Goal: Task Accomplishment & Management: Use online tool/utility

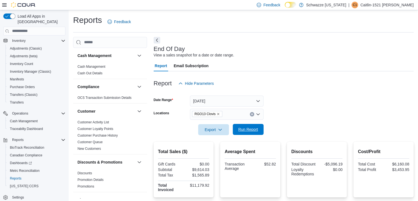
click at [250, 132] on span "Run Report" at bounding box center [248, 128] width 20 height 5
click at [235, 99] on button "[DATE]" at bounding box center [227, 100] width 74 height 11
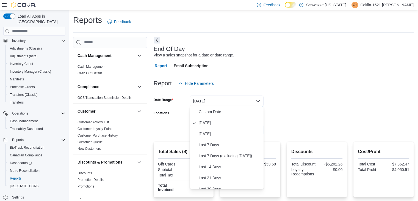
click at [278, 91] on div at bounding box center [284, 92] width 260 height 7
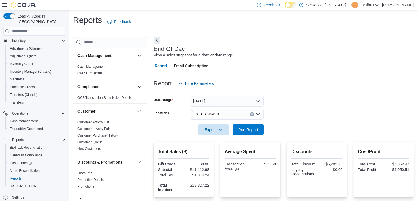
click at [278, 91] on div at bounding box center [284, 92] width 260 height 7
click at [253, 113] on icon "Clear input" at bounding box center [252, 114] width 2 height 2
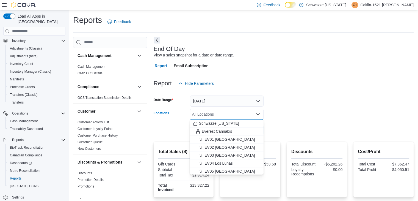
click at [236, 114] on div "All Locations Combo box. Selected. Combo box input. All Locations. Type some te…" at bounding box center [227, 114] width 74 height 11
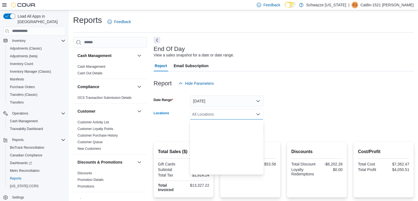
scroll to position [272, 0]
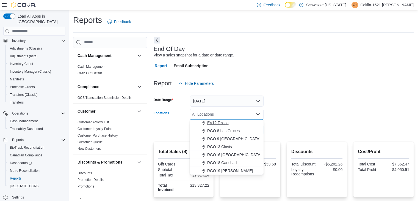
click at [208, 120] on span "EV12 Texico" at bounding box center [217, 122] width 21 height 5
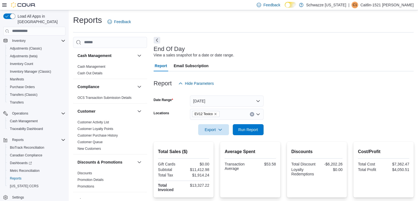
click at [315, 111] on form "Date Range [DATE] Locations EV12 Texico Export Run Report" at bounding box center [284, 112] width 260 height 46
click at [250, 129] on span "Run Report" at bounding box center [248, 128] width 20 height 5
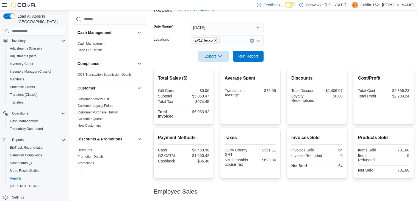
scroll to position [50, 0]
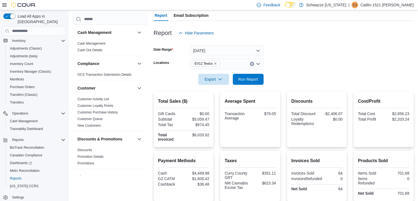
click at [214, 64] on icon "Remove EV12 Texico from selection in this group" at bounding box center [215, 63] width 3 height 3
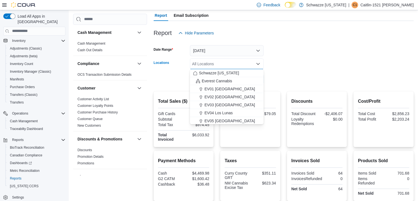
click at [214, 64] on div "All Locations" at bounding box center [227, 63] width 74 height 11
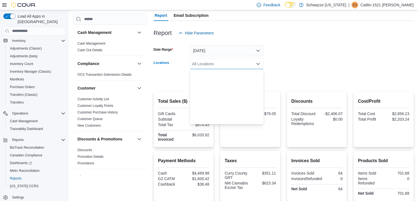
scroll to position [272, 0]
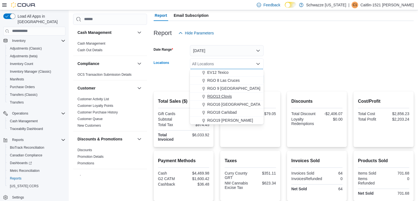
click at [225, 93] on button "RGO13 Clovis" at bounding box center [227, 96] width 74 height 8
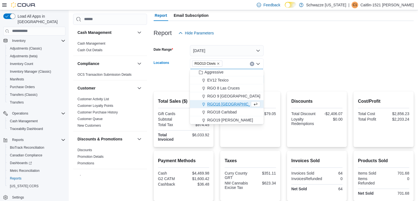
scroll to position [264, 0]
click at [312, 54] on form "Date Range [DATE] Locations RGO13 [GEOGRAPHIC_DATA] Combo box. Selected. RGO13 …" at bounding box center [284, 61] width 260 height 46
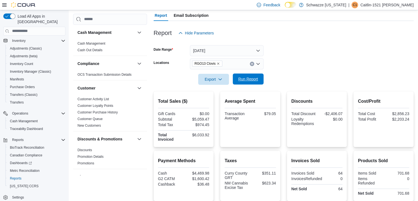
click at [249, 75] on span "Run Report" at bounding box center [248, 78] width 24 height 11
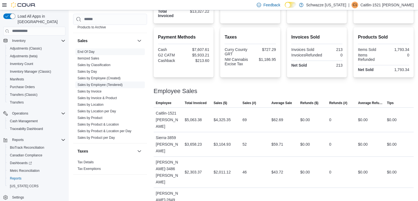
scroll to position [376, 0]
click at [112, 82] on link "Sales by Employee (Tendered)" at bounding box center [100, 84] width 45 height 4
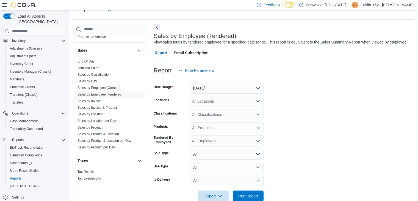
scroll to position [13, 0]
click at [204, 87] on button "[DATE]" at bounding box center [227, 88] width 74 height 11
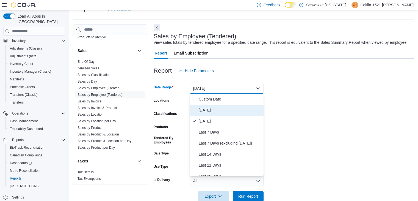
click at [200, 109] on span "[DATE]" at bounding box center [230, 110] width 63 height 7
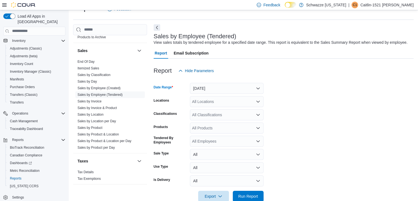
click at [206, 101] on div "All Locations" at bounding box center [227, 101] width 74 height 11
type input "*****"
click at [211, 112] on span "RGO13 Clovis" at bounding box center [219, 110] width 24 height 5
click at [296, 117] on form "Date Range [DATE] Locations RGO13 Clovis Classifications All Classifications Pr…" at bounding box center [284, 138] width 260 height 125
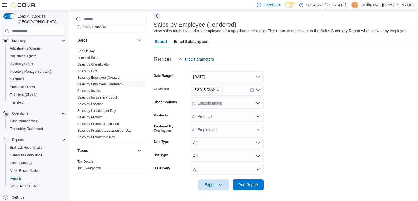
scroll to position [24, 0]
click at [253, 185] on span "Run Report" at bounding box center [248, 183] width 20 height 5
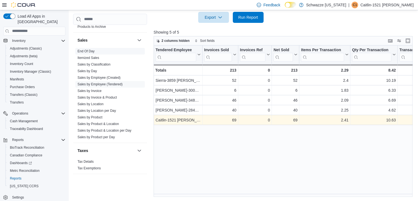
click at [86, 48] on span "End Of Day" at bounding box center [110, 51] width 70 height 7
click at [87, 49] on link "End Of Day" at bounding box center [86, 51] width 17 height 4
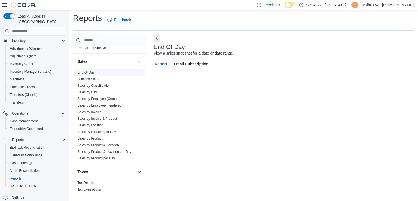
scroll to position [2, 0]
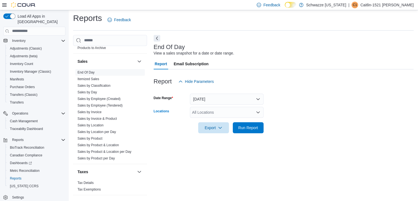
click at [196, 110] on div "All Locations" at bounding box center [227, 112] width 74 height 11
type input "*****"
click at [203, 121] on icon "Choose from the following options" at bounding box center [203, 122] width 2 height 4
click at [275, 144] on div "End Of Day View a sales snapshot for a date or date range. Report Email Subscri…" at bounding box center [284, 116] width 260 height 162
click at [254, 129] on span "Run Report" at bounding box center [248, 127] width 20 height 5
